Goal: Task Accomplishment & Management: Manage account settings

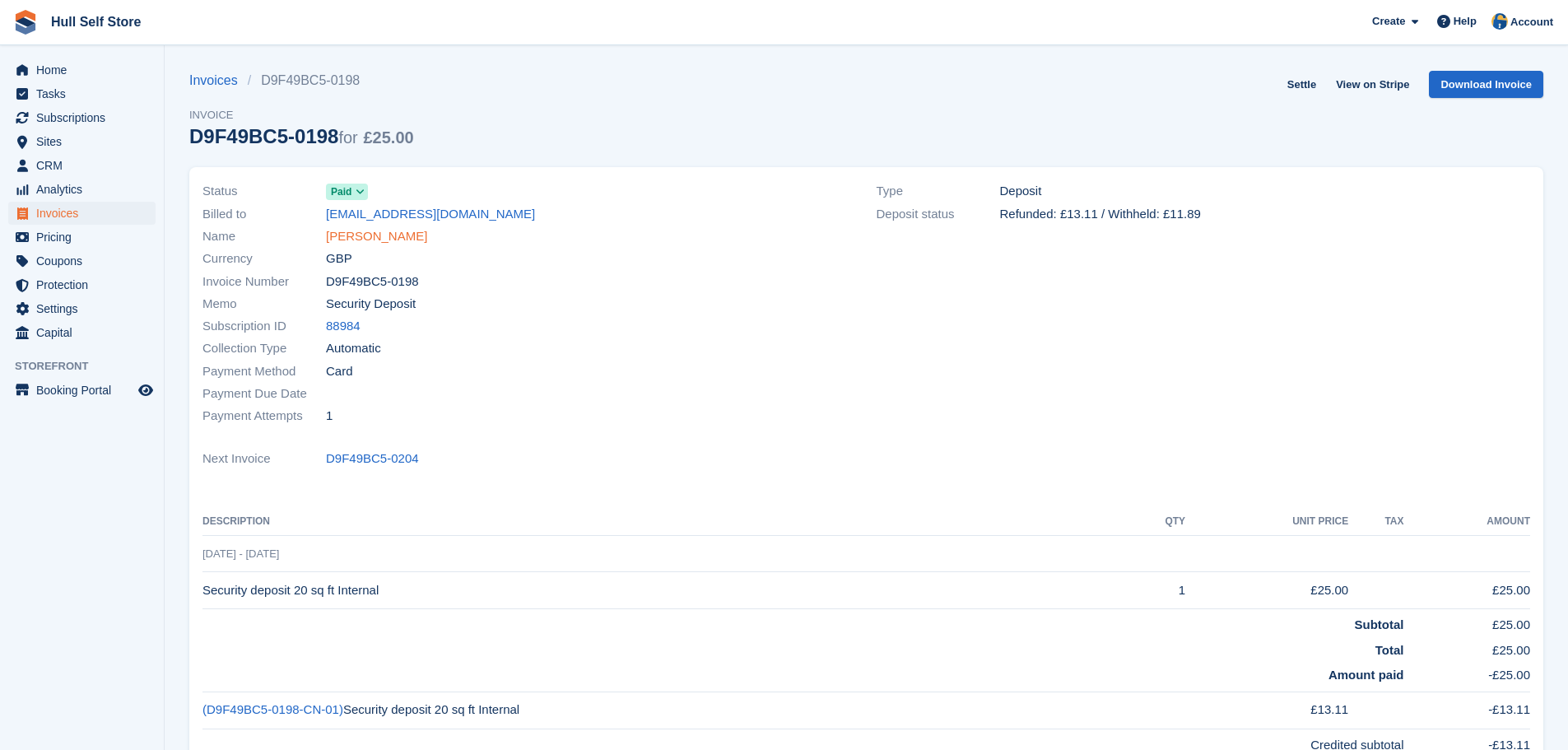
click at [379, 229] on link "[PERSON_NAME]" at bounding box center [376, 237] width 101 height 19
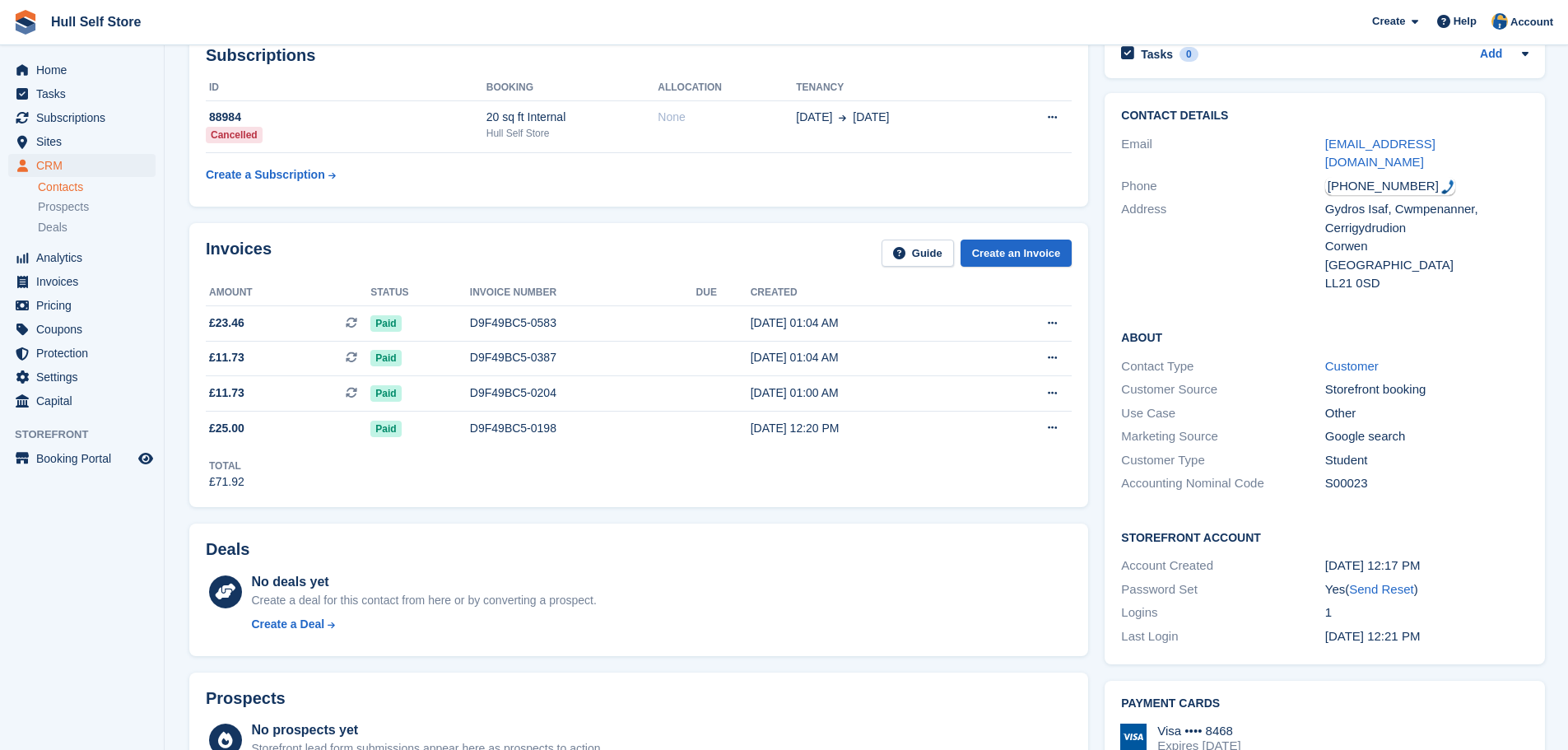
scroll to position [82, 0]
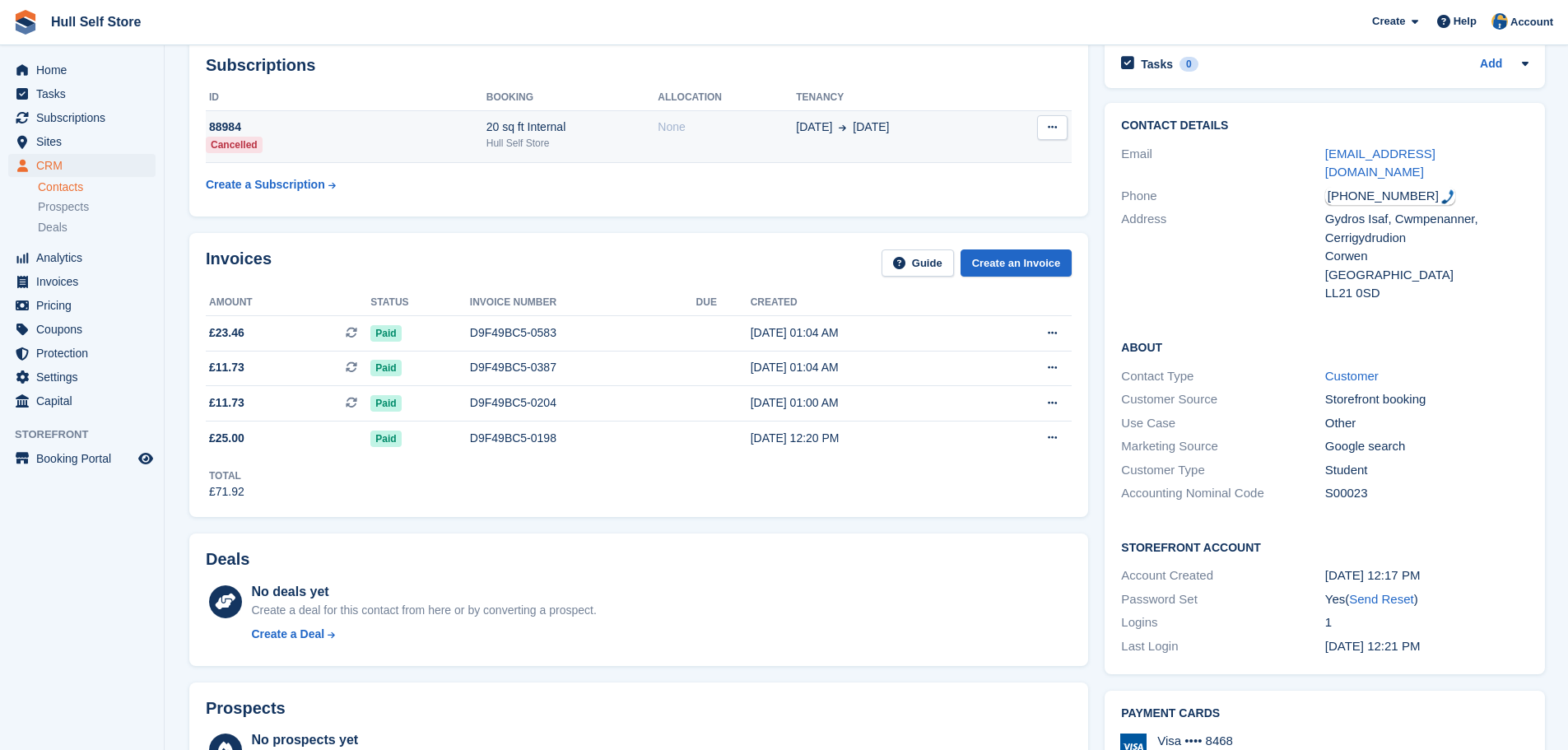
click at [595, 127] on div "20 sq ft Internal" at bounding box center [573, 127] width 172 height 17
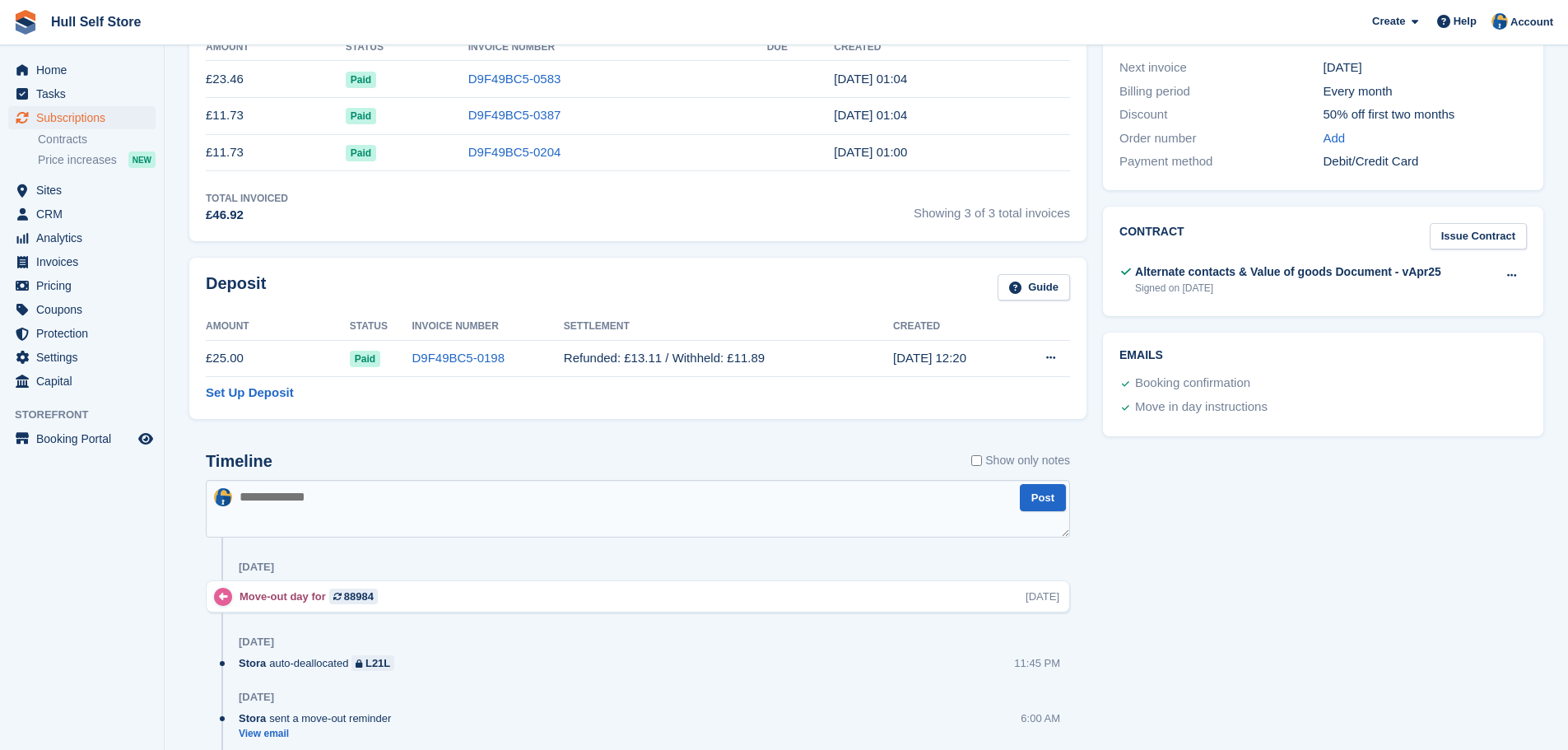
scroll to position [494, 0]
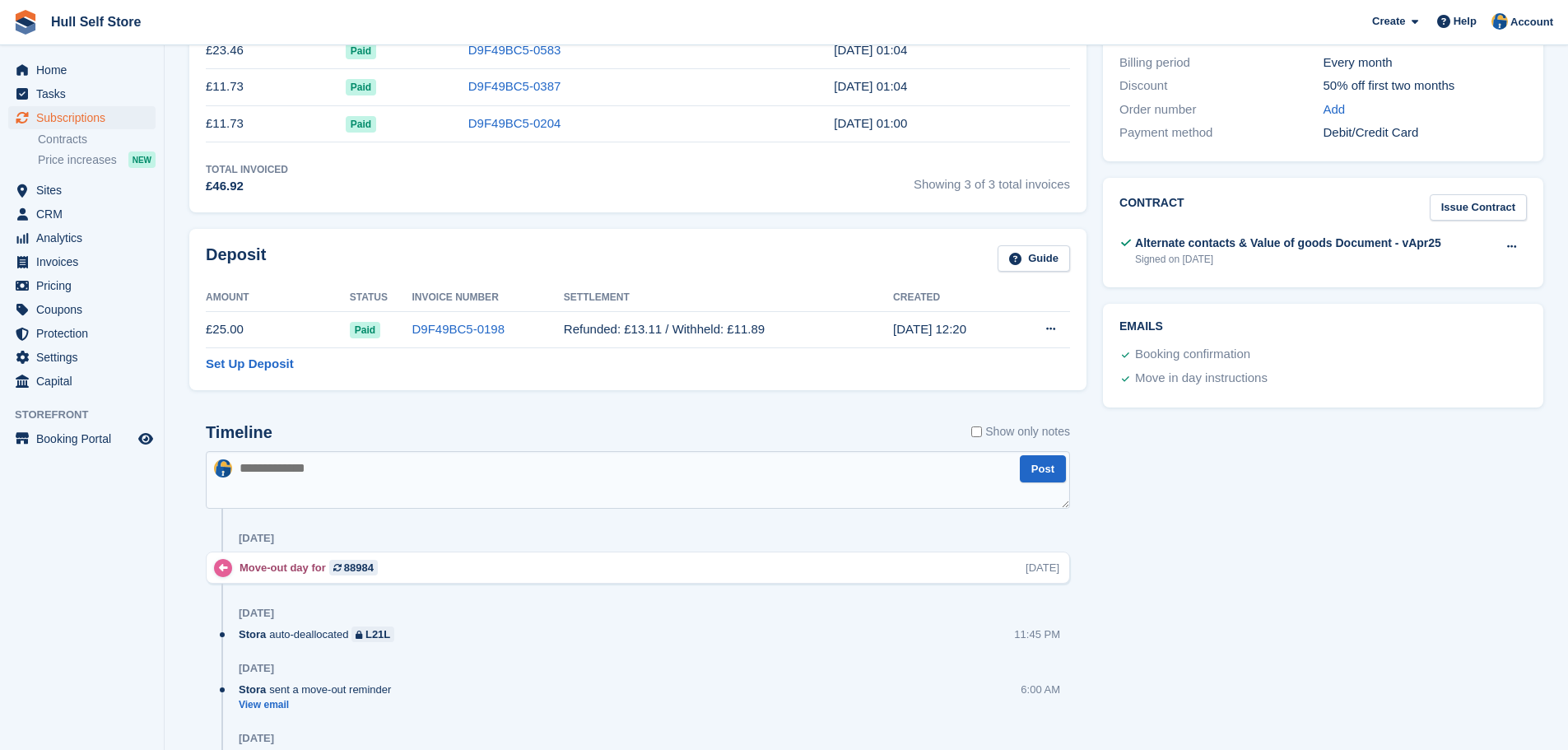
click at [444, 471] on textarea at bounding box center [638, 480] width 864 height 58
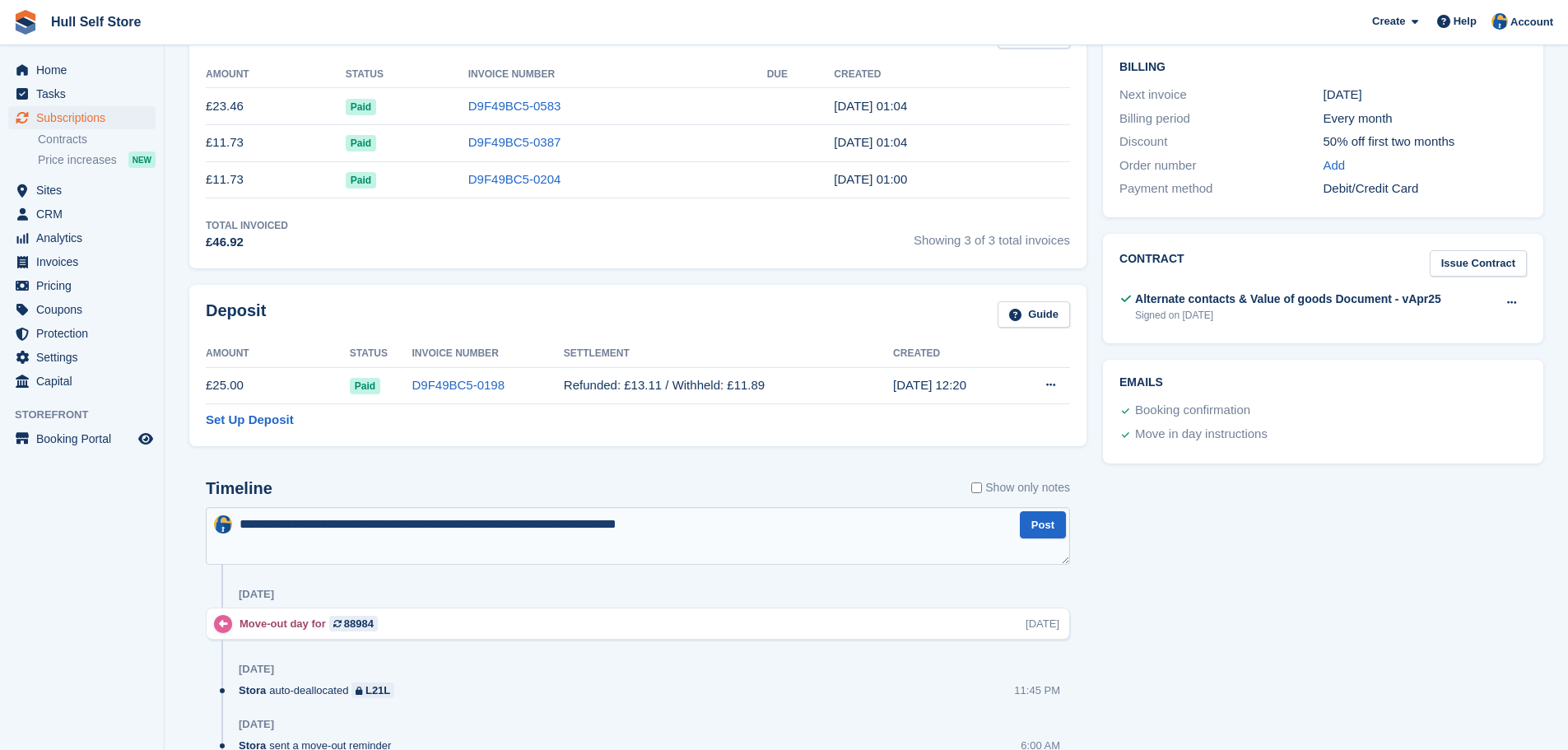
scroll to position [411, 0]
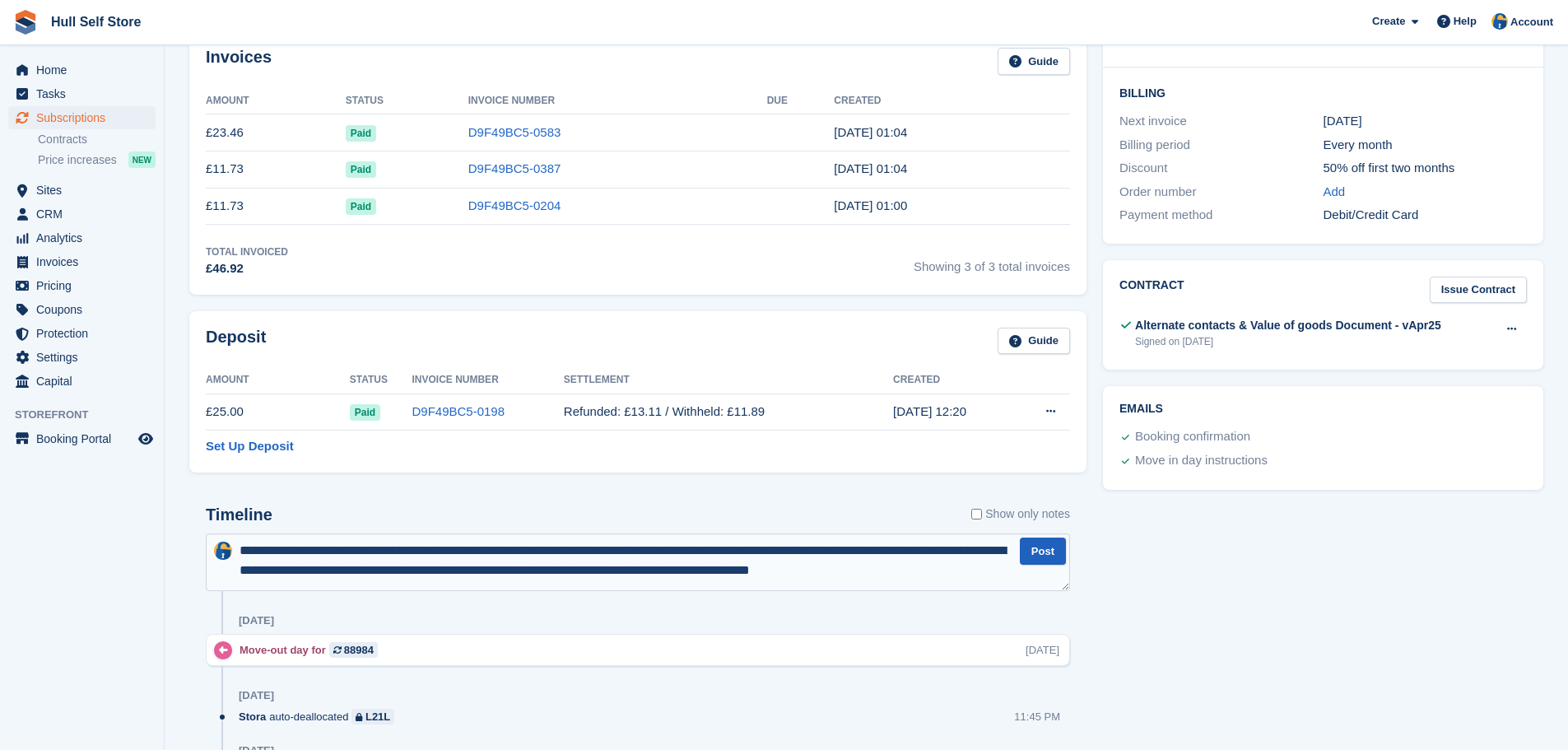
type textarea "**********"
click at [1044, 549] on button "Post" at bounding box center [1043, 551] width 46 height 27
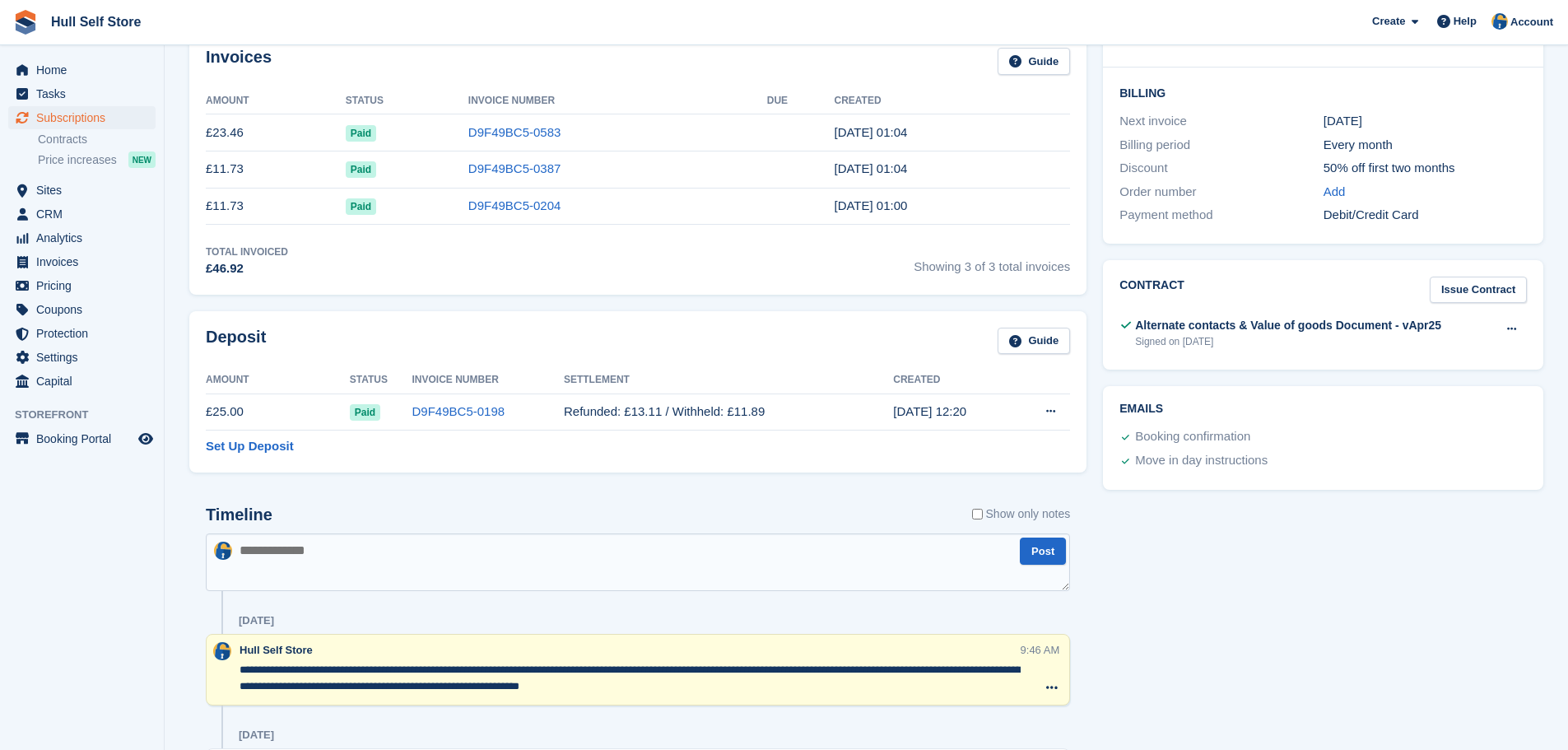
click at [822, 410] on td "Refunded: £13.11 / Withheld: £11.89" at bounding box center [728, 411] width 329 height 37
click at [450, 415] on link "D9F49BC5-0198" at bounding box center [458, 411] width 93 height 14
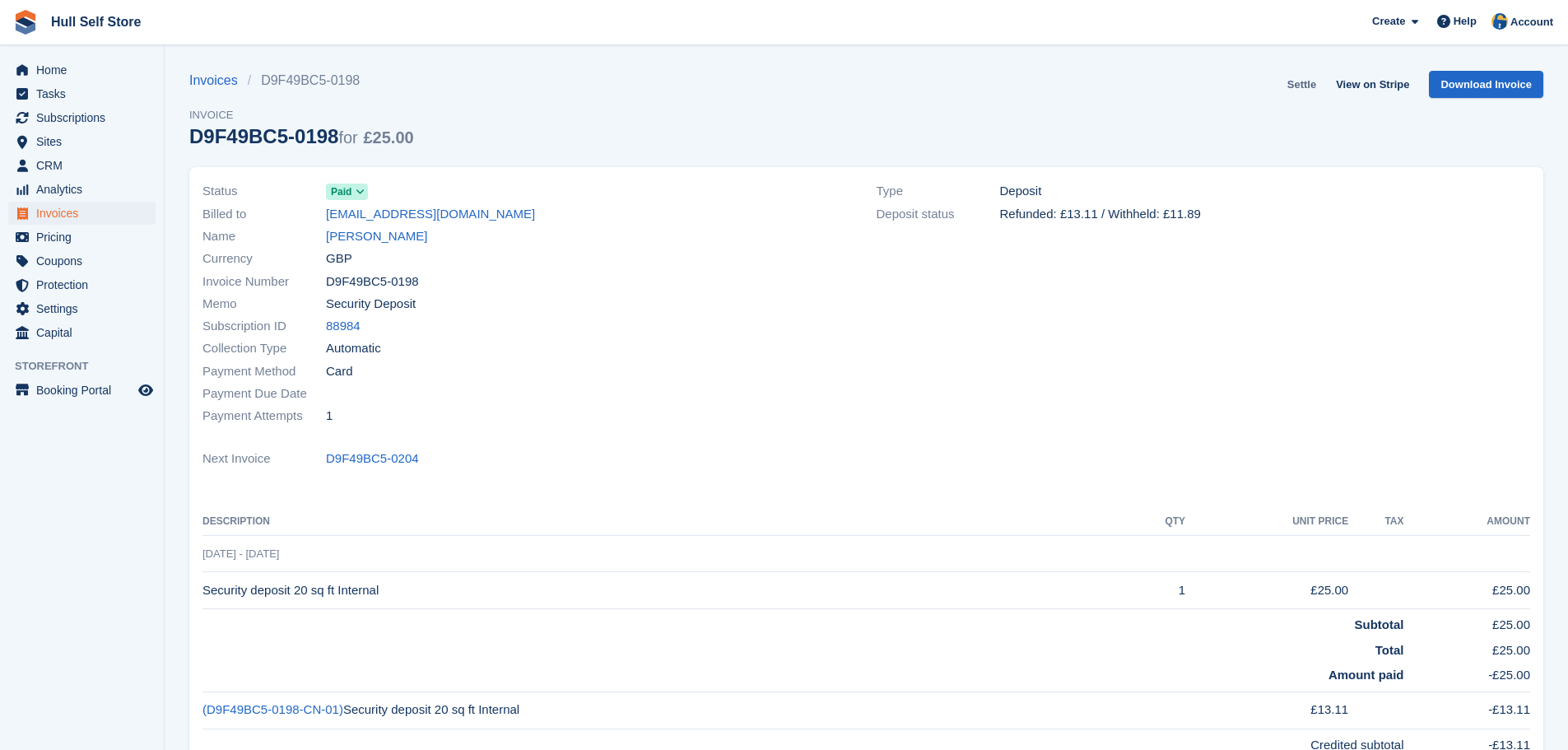
click at [1304, 84] on link "Settle" at bounding box center [1302, 84] width 42 height 27
click at [69, 73] on span "Home" at bounding box center [85, 70] width 98 height 23
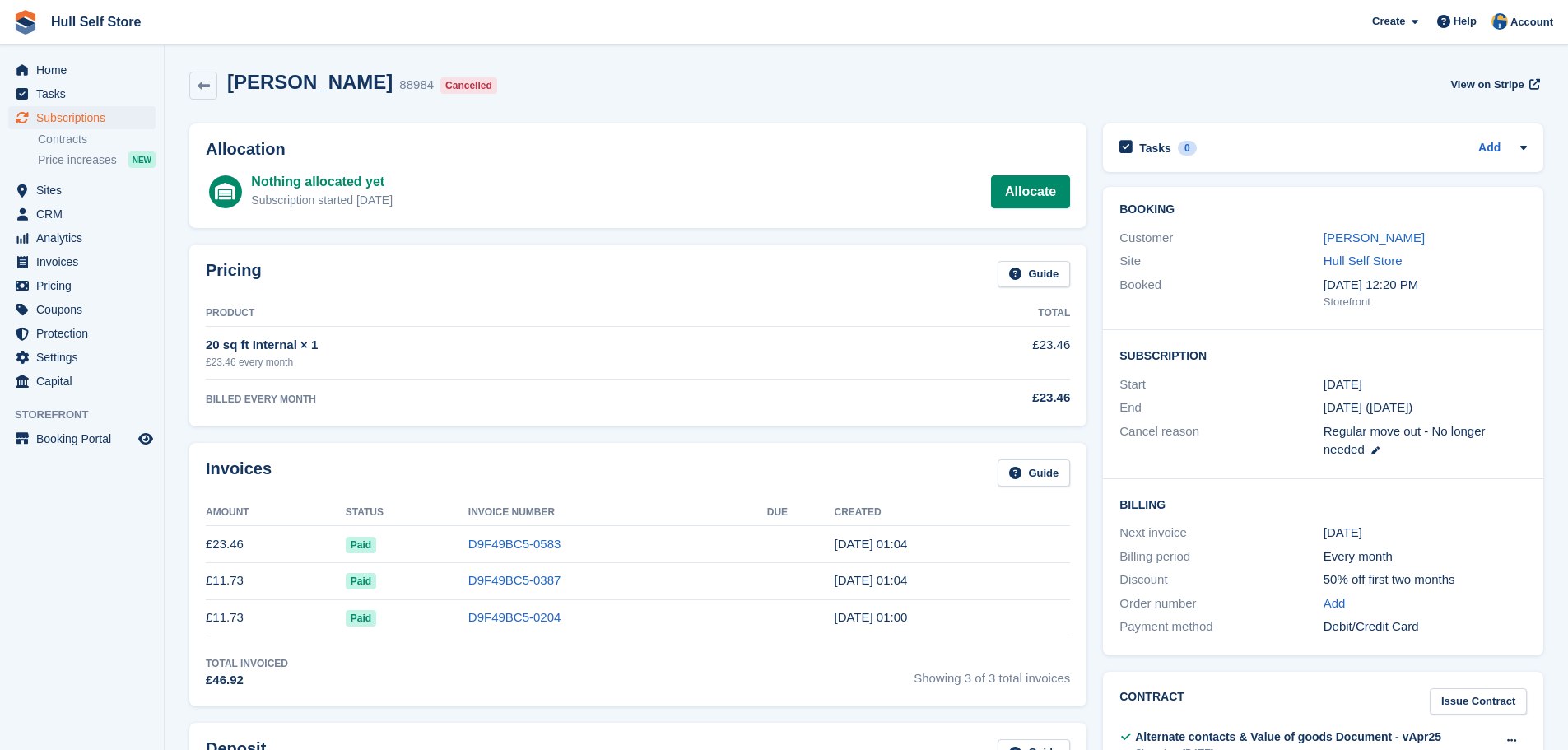
scroll to position [671, 0]
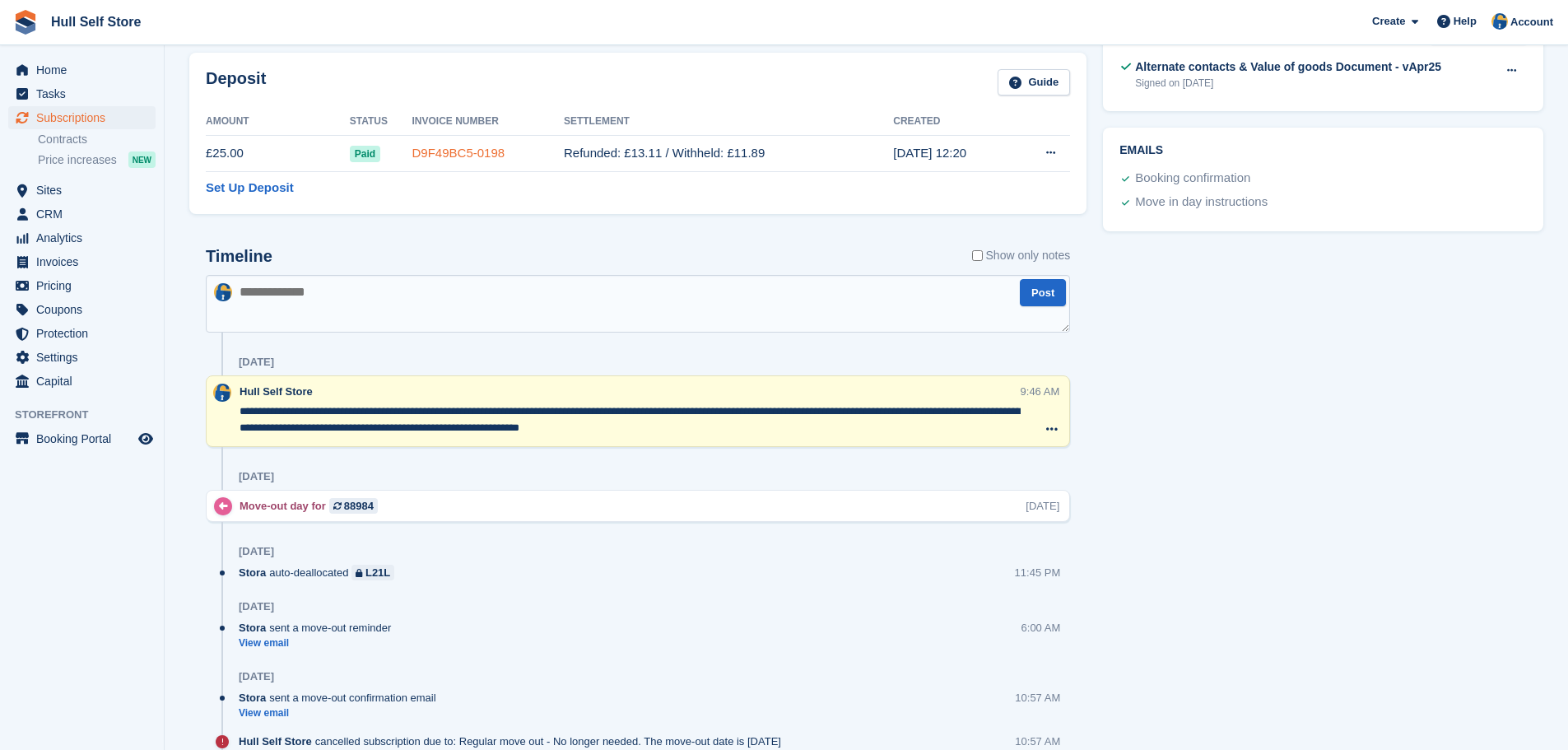
click at [463, 154] on link "D9F49BC5-0198" at bounding box center [458, 152] width 93 height 14
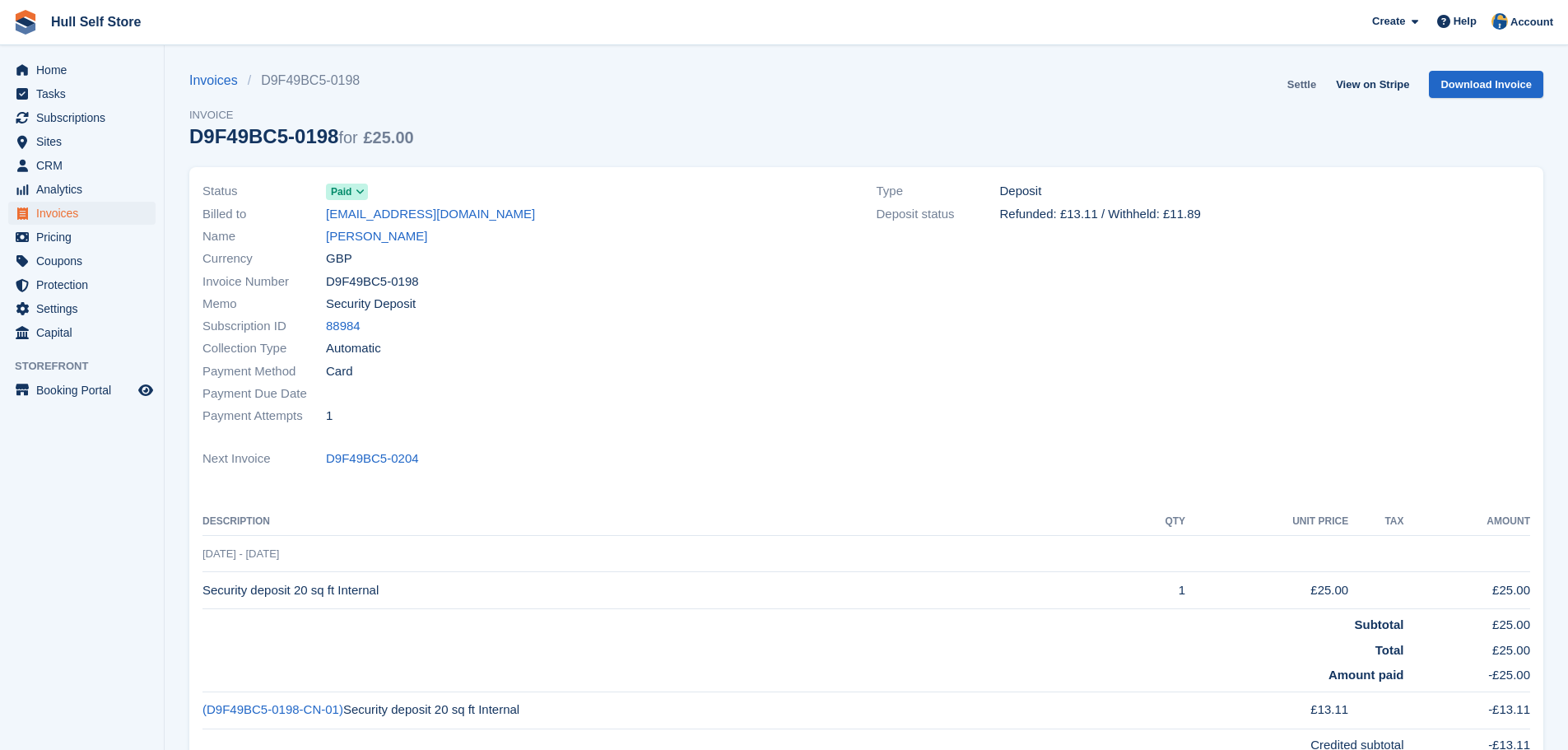
click at [1319, 84] on link "Settle" at bounding box center [1302, 84] width 42 height 27
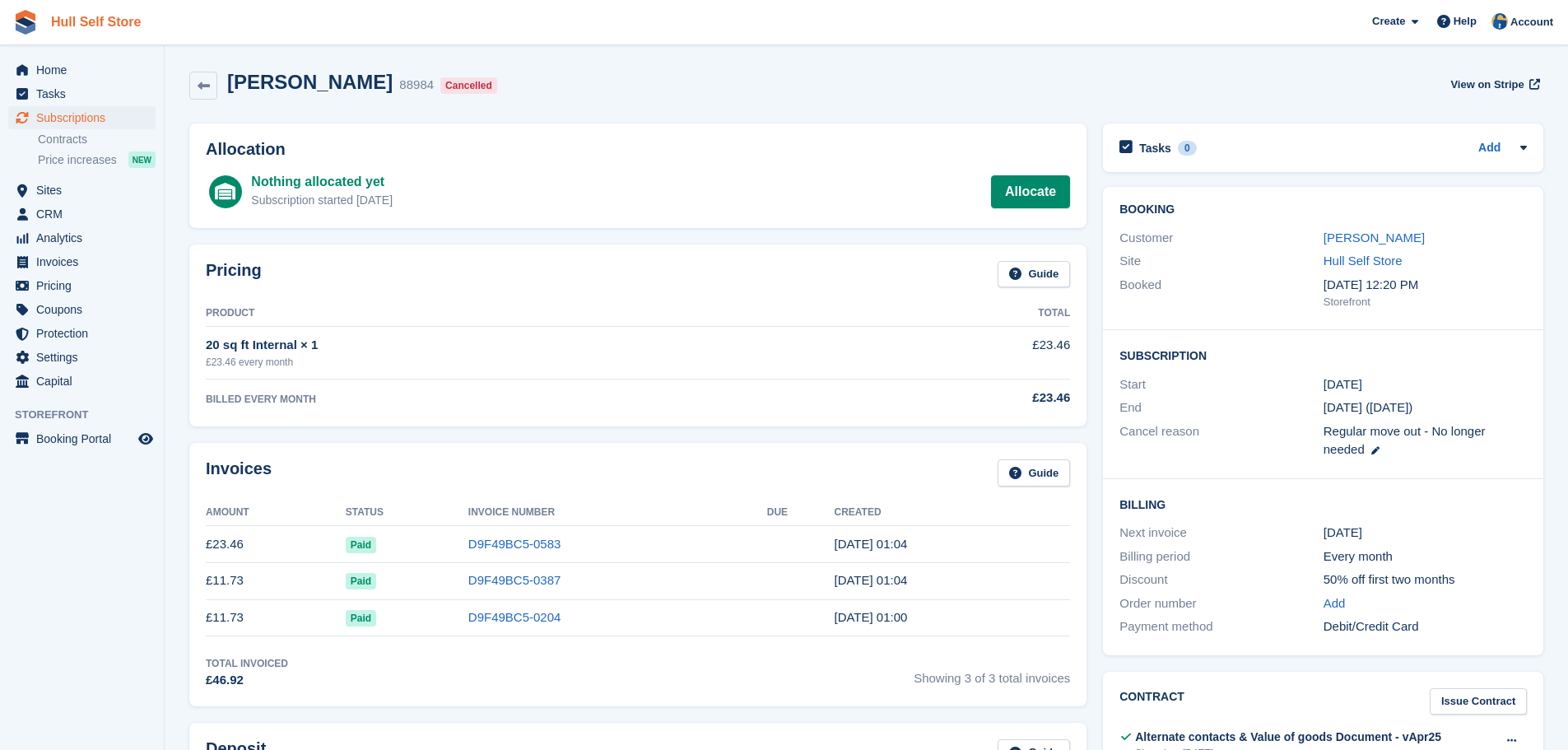
click at [78, 18] on link "Hull Self Store" at bounding box center [96, 22] width 103 height 27
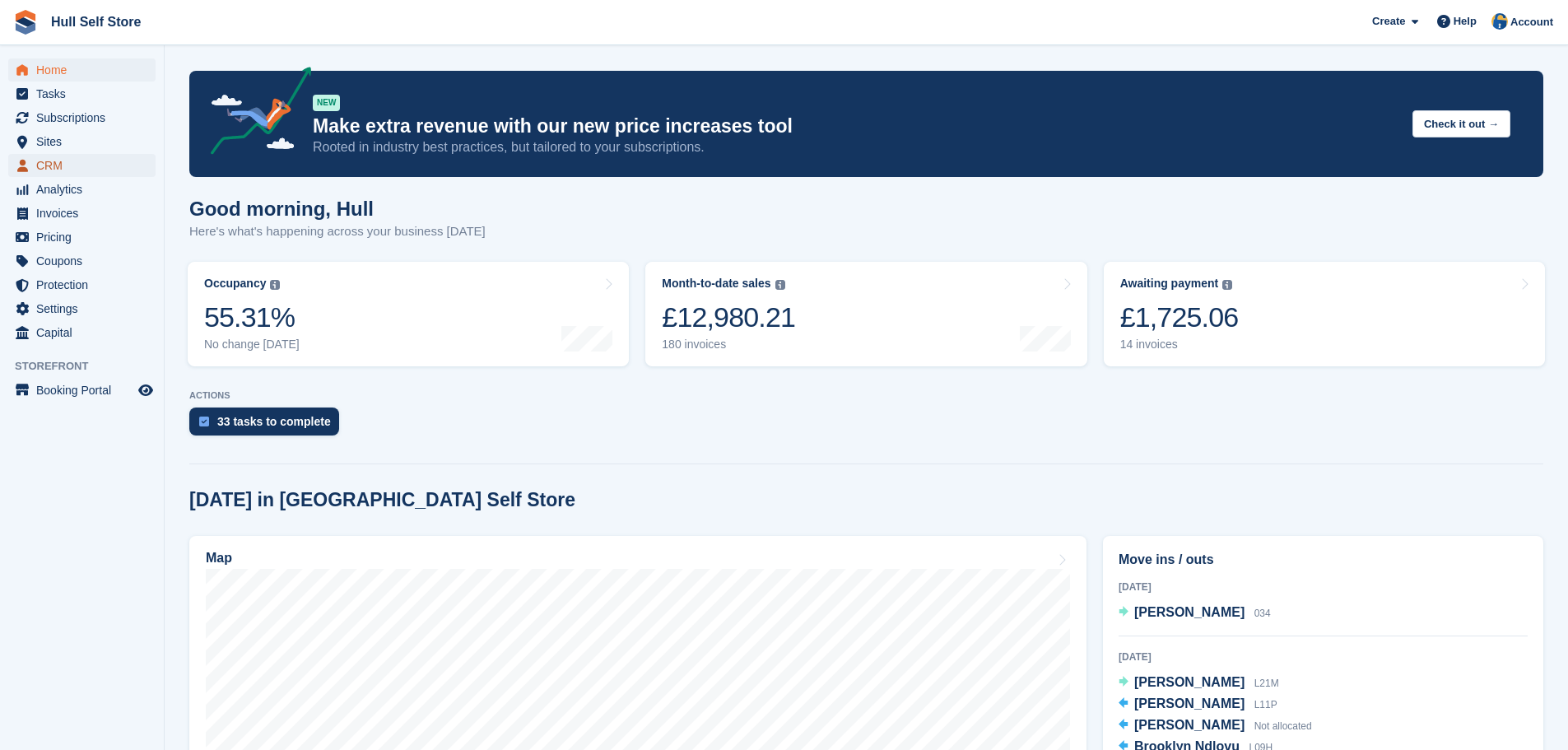
click at [53, 172] on span "CRM" at bounding box center [85, 166] width 98 height 23
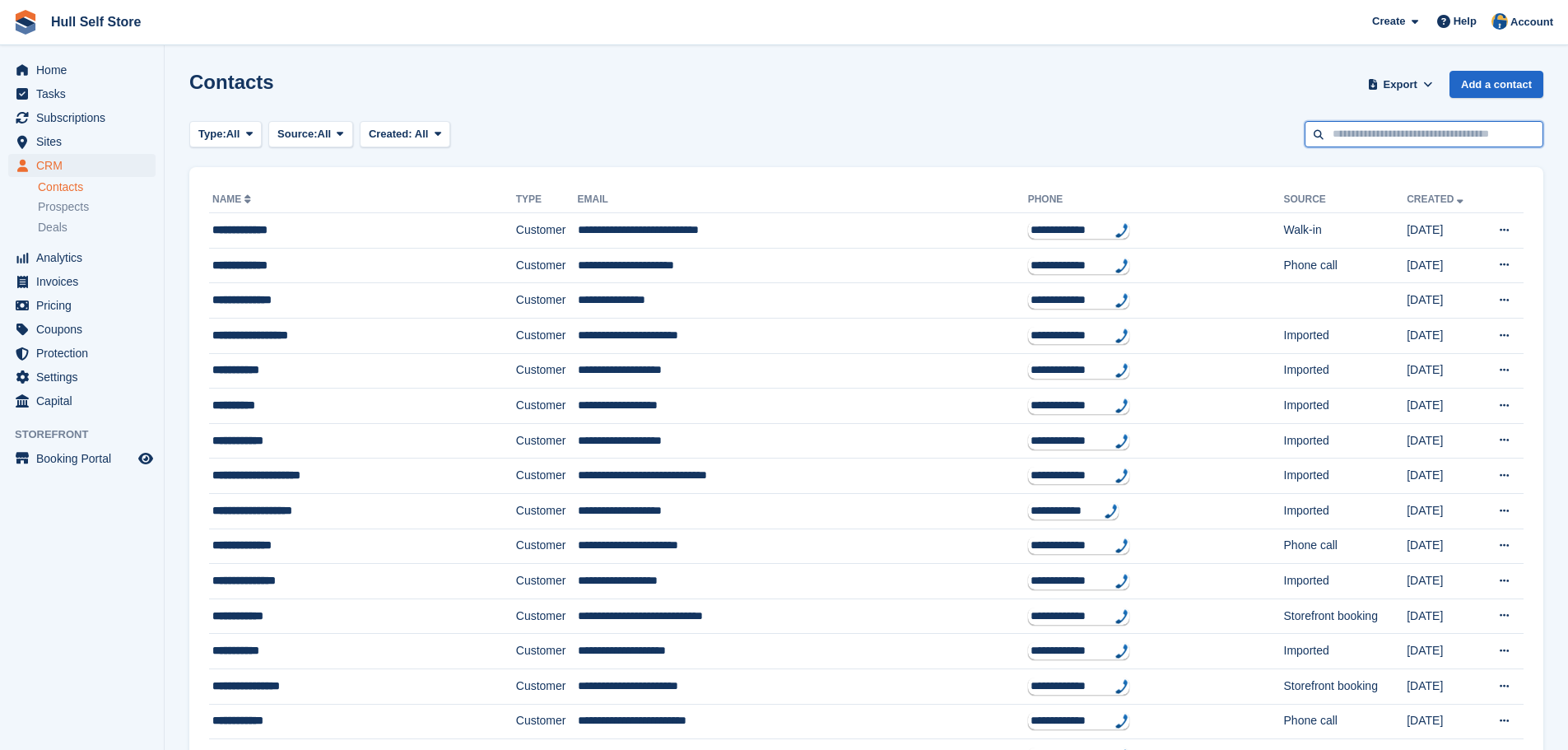
click at [1362, 136] on input "text" at bounding box center [1424, 134] width 238 height 27
type input "*****"
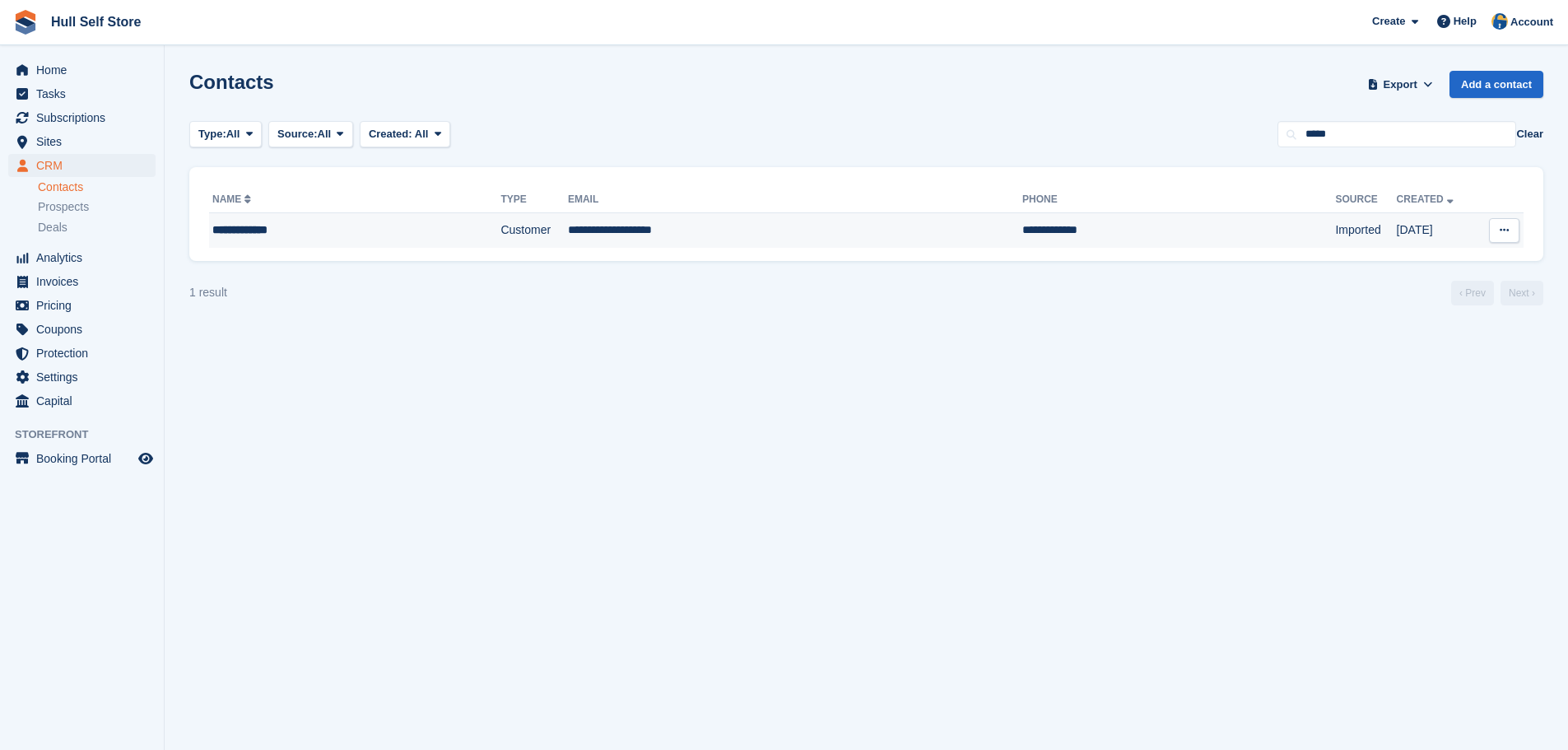
click at [1059, 231] on td "**********" at bounding box center [1178, 231] width 313 height 35
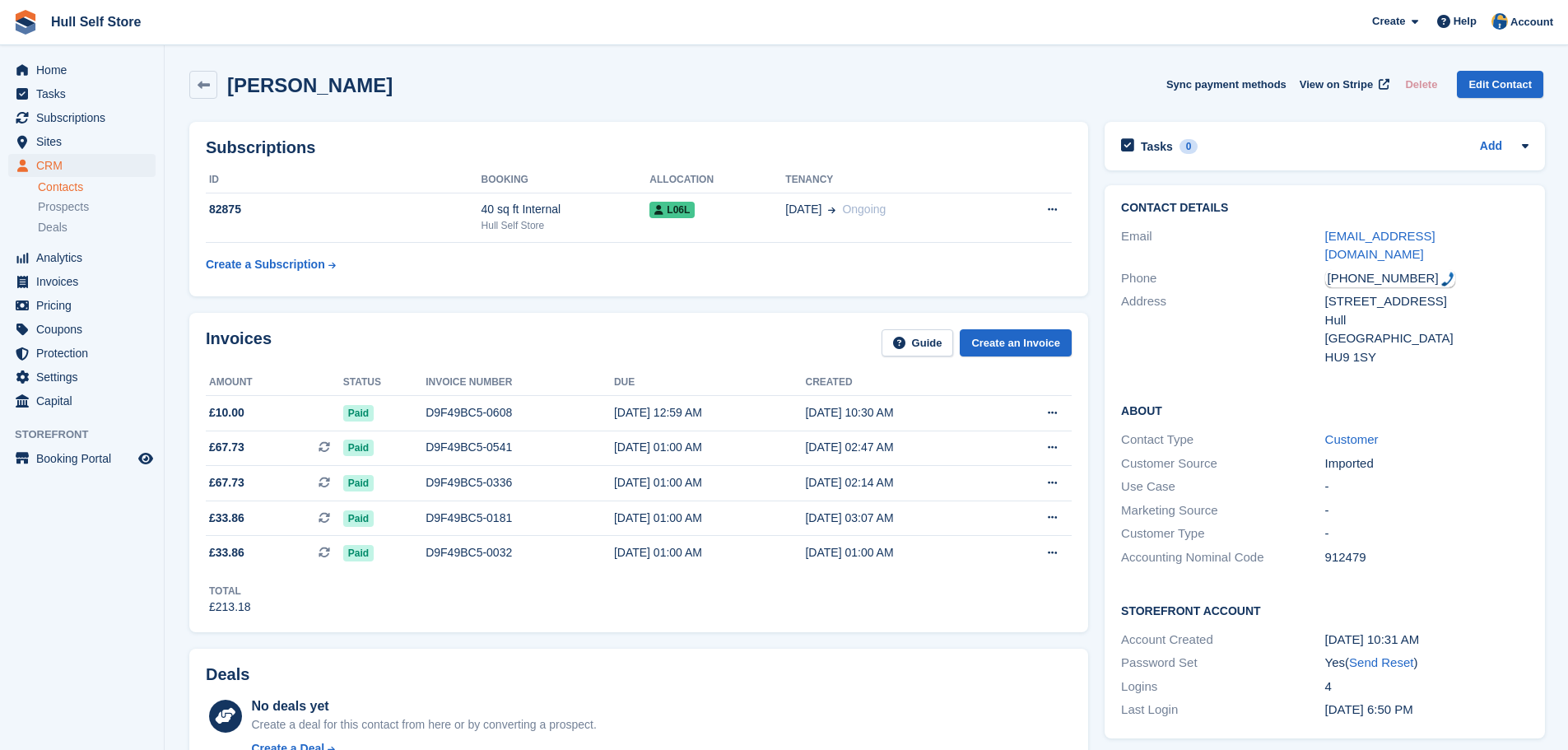
click at [26, 18] on img at bounding box center [26, 22] width 25 height 25
